Goal: Book appointment/travel/reservation

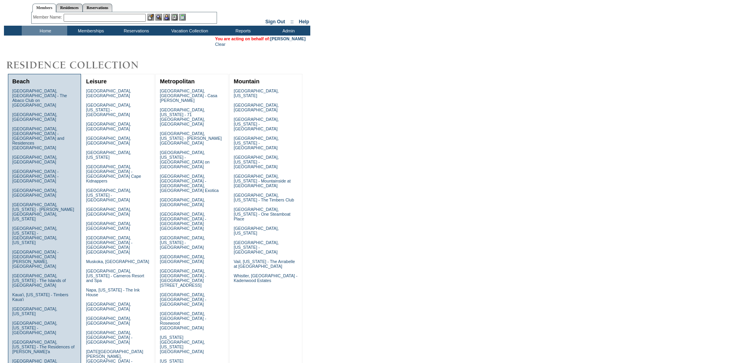
scroll to position [40, 0]
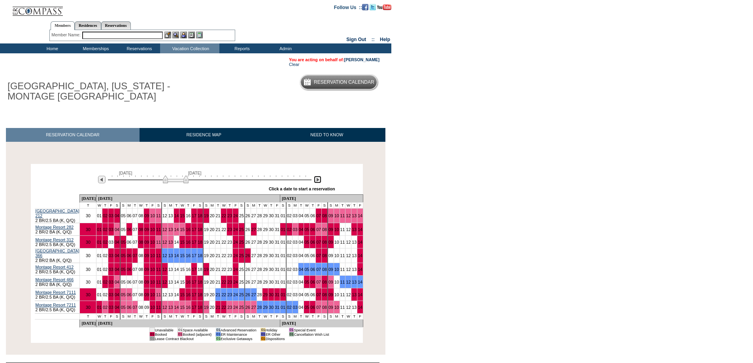
click at [315, 183] on img at bounding box center [318, 180] width 8 height 8
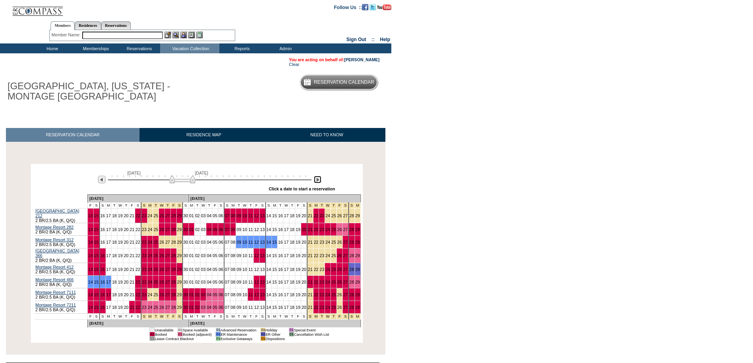
click at [315, 183] on img at bounding box center [318, 180] width 8 height 8
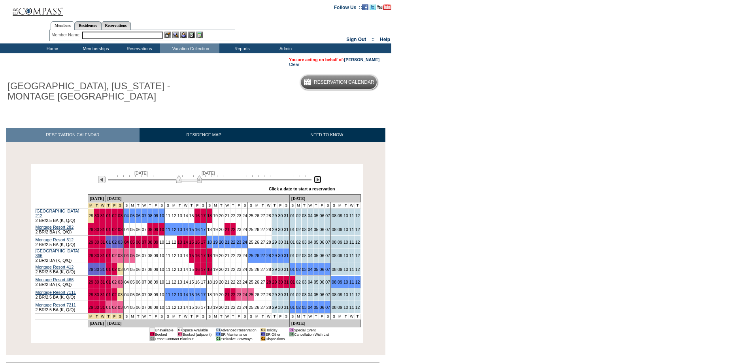
click at [315, 183] on img at bounding box center [318, 180] width 8 height 8
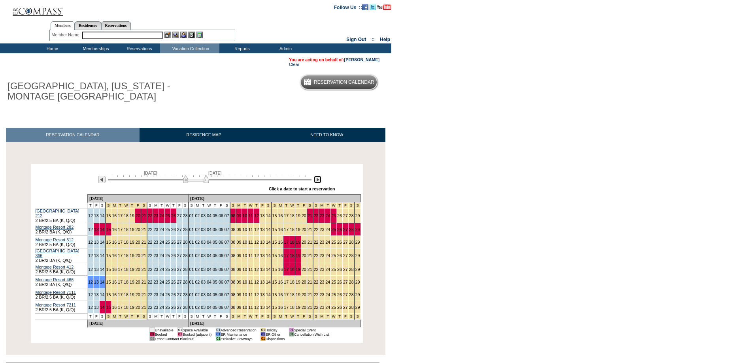
click at [315, 183] on img at bounding box center [318, 180] width 8 height 8
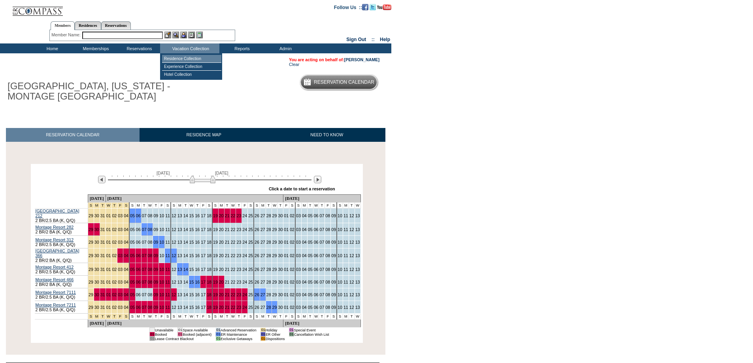
click at [199, 57] on td "Residence Collection" at bounding box center [191, 59] width 59 height 8
